Goal: Navigation & Orientation: Find specific page/section

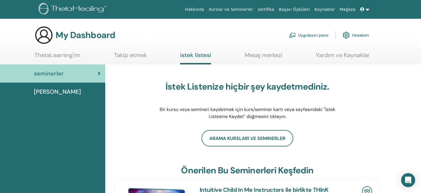
click at [356, 36] on link "Hesabım" at bounding box center [356, 35] width 26 height 13
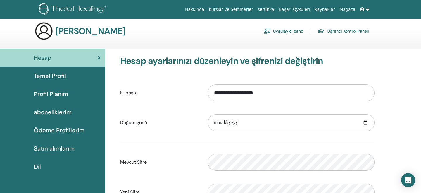
click at [49, 93] on span "Profil Planım" at bounding box center [51, 93] width 34 height 9
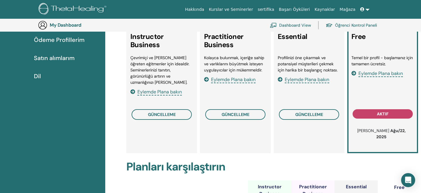
scroll to position [120, 0]
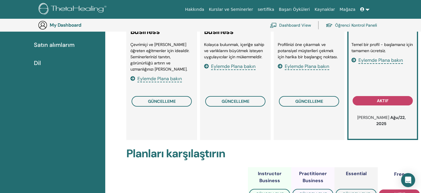
click at [51, 58] on link "Dil" at bounding box center [52, 63] width 105 height 18
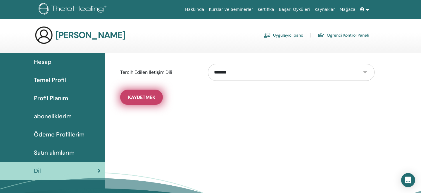
click at [142, 97] on span "Kaydetmek" at bounding box center [141, 97] width 27 height 6
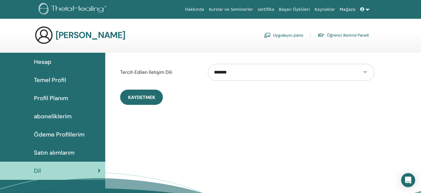
click at [50, 149] on span "Satın alımlarım" at bounding box center [54, 152] width 41 height 9
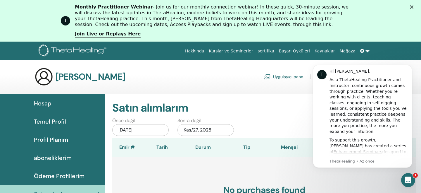
click at [242, 51] on link "Kurslar ve Seminerler" at bounding box center [230, 51] width 49 height 11
click at [271, 51] on link "sertifika" at bounding box center [265, 51] width 21 height 11
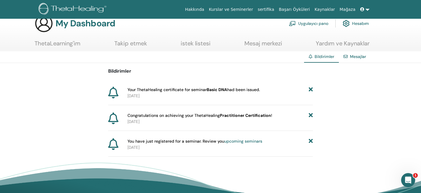
scroll to position [10, 0]
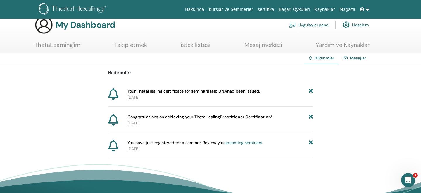
click at [357, 57] on link "Mesajlar" at bounding box center [358, 57] width 16 height 5
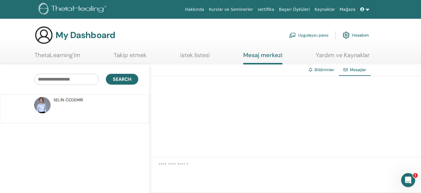
click at [64, 55] on link "ThetaLearning'im" at bounding box center [58, 56] width 46 height 11
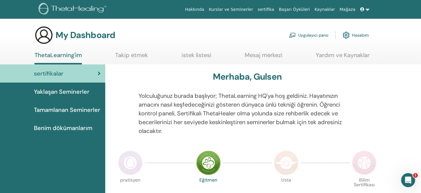
click at [55, 127] on span "Benim dökümanlarım" at bounding box center [63, 127] width 58 height 9
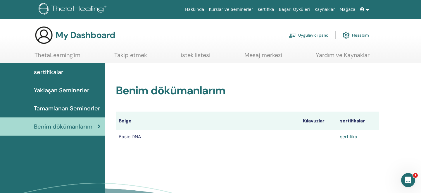
click at [351, 138] on link "sertifika" at bounding box center [348, 136] width 17 height 6
click at [345, 136] on link "sertifika" at bounding box center [348, 136] width 17 height 6
